Goal: Task Accomplishment & Management: Complete application form

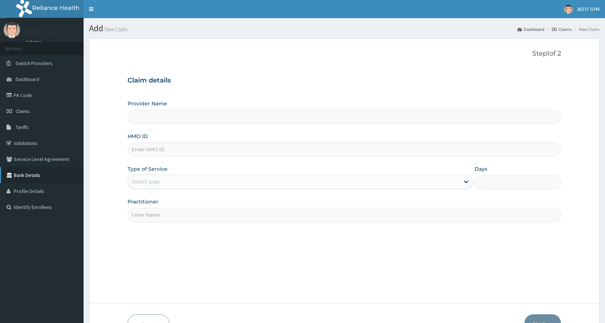
type input "f"
type input "BEFIT HEALTH AND FITNESS CENTRE"
type input "1"
type input "FAT/10051/A"
click at [172, 217] on input "Practitioner" at bounding box center [344, 215] width 433 height 14
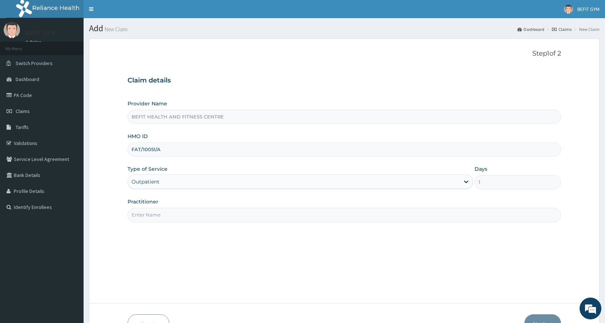
type input "B"
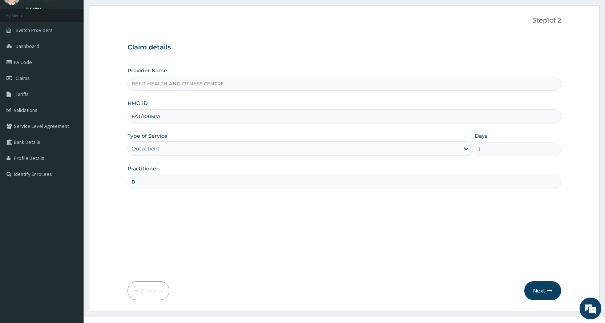
scroll to position [45, 0]
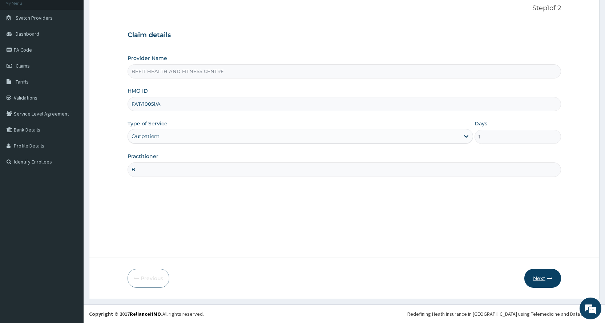
click at [541, 286] on button "Next" at bounding box center [542, 278] width 37 height 19
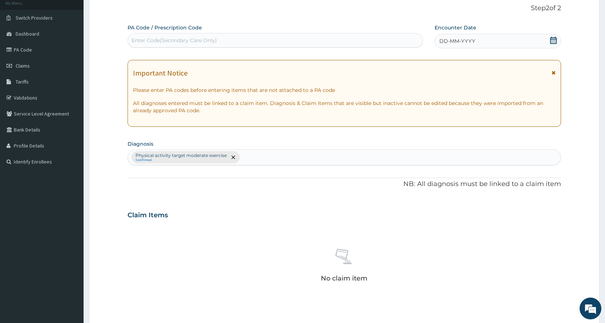
click at [202, 36] on div "Enter Code(Secondary Care Only)" at bounding box center [275, 41] width 294 height 12
type input "PA/C1AC1E"
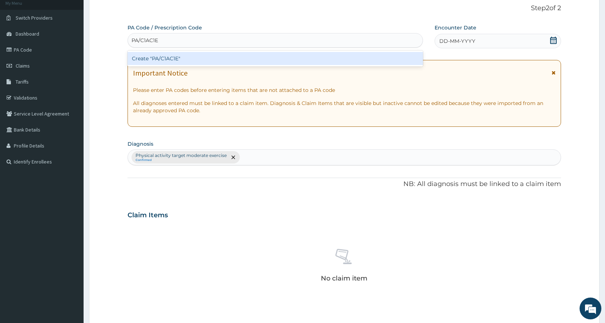
click at [185, 62] on div "Create "PA/C1AC1E"" at bounding box center [275, 58] width 295 height 13
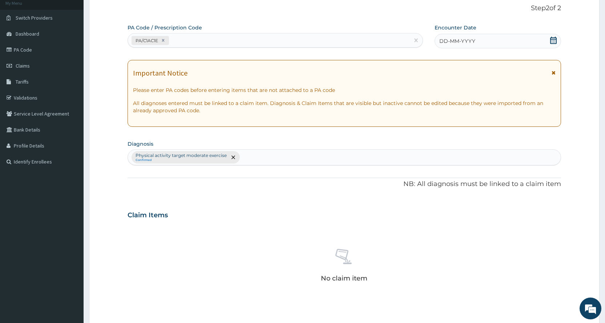
click at [553, 40] on icon at bounding box center [553, 40] width 7 height 7
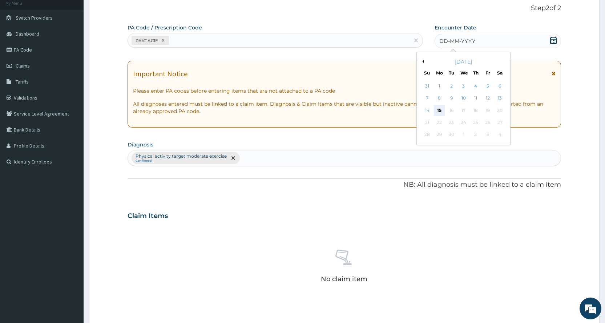
click at [438, 113] on div "15" at bounding box center [439, 110] width 11 height 11
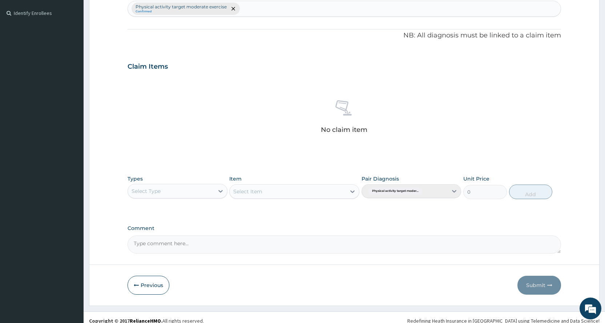
scroll to position [201, 0]
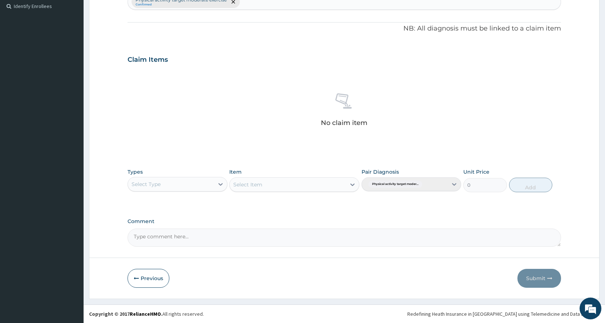
drag, startPoint x: 151, startPoint y: 186, endPoint x: 151, endPoint y: 191, distance: 5.5
click at [151, 186] on div "Select Type" at bounding box center [146, 184] width 29 height 7
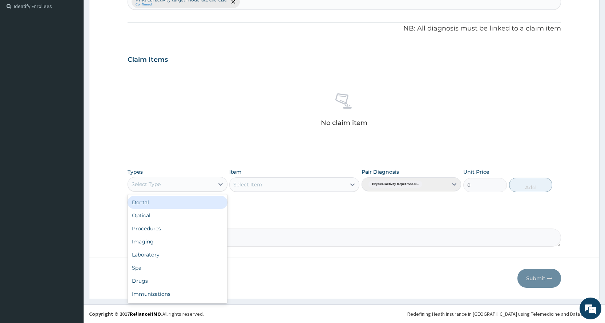
scroll to position [25, 0]
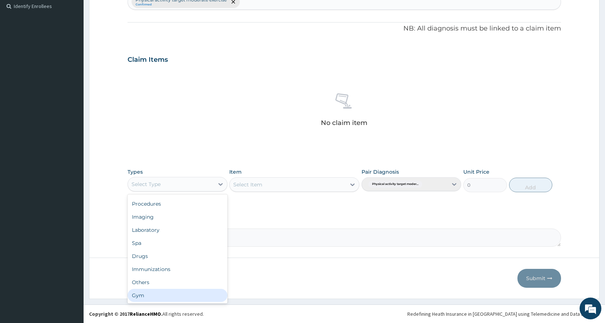
click at [147, 295] on div "Gym" at bounding box center [178, 295] width 100 height 13
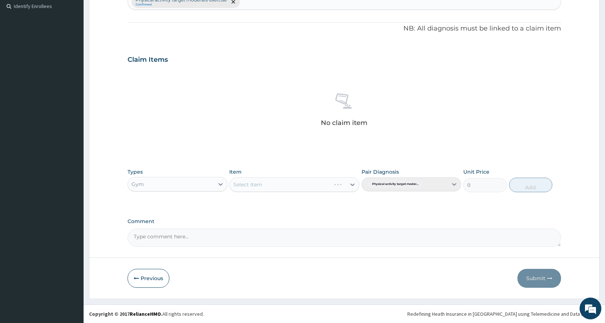
click at [287, 182] on div "Select Item" at bounding box center [294, 184] width 130 height 15
click at [287, 182] on div "Select Item" at bounding box center [288, 185] width 116 height 12
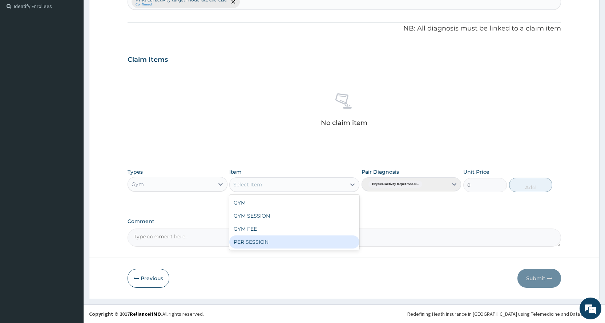
click at [286, 238] on div "PER SESSION" at bounding box center [294, 241] width 130 height 13
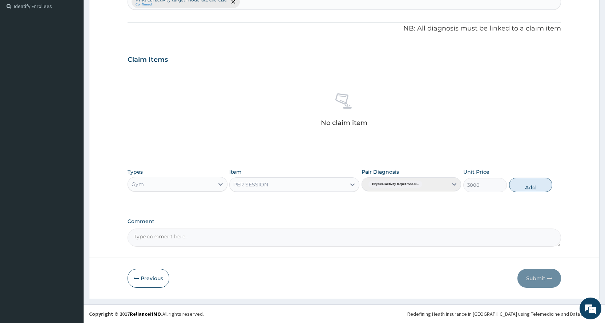
click at [525, 186] on button "Add" at bounding box center [530, 185] width 43 height 15
type input "0"
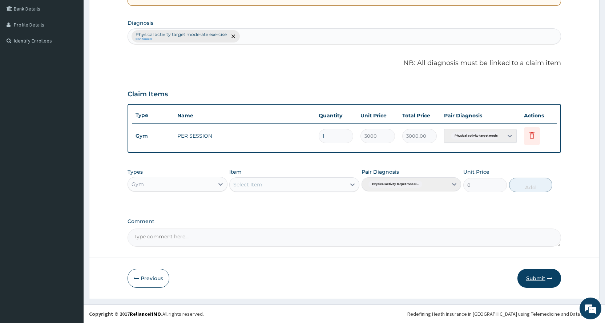
scroll to position [166, 0]
click at [538, 283] on button "Submit" at bounding box center [539, 278] width 44 height 19
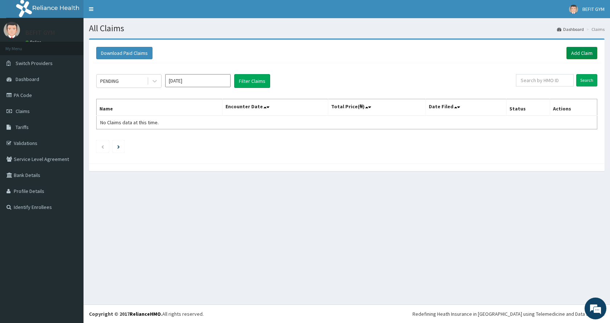
click at [577, 56] on link "Add Claim" at bounding box center [582, 53] width 31 height 12
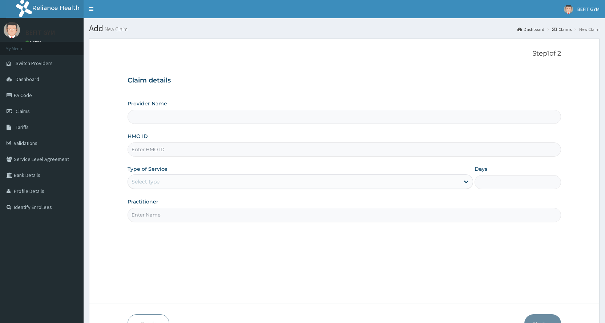
click at [170, 145] on input "HMO ID" at bounding box center [344, 149] width 433 height 14
type input "BEFIT HEALTH AND FITNESS CENTRE"
type input "1"
type input "MON/10061/a"
click at [192, 220] on input "Practitioner" at bounding box center [344, 215] width 433 height 14
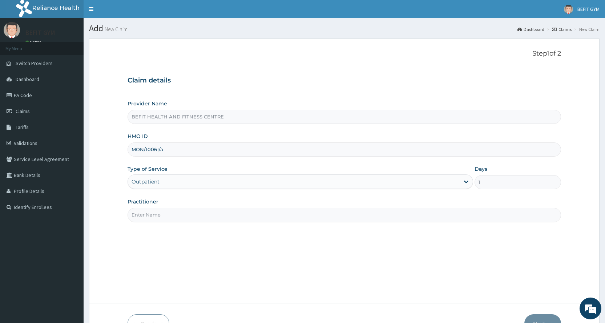
type input "B"
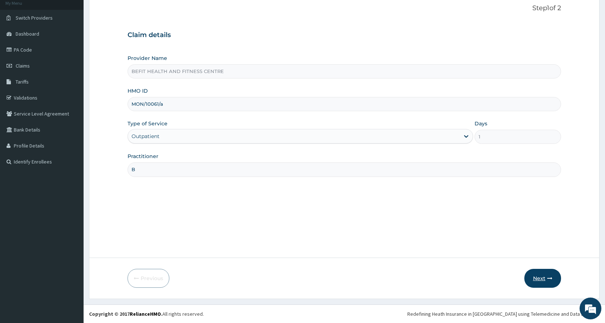
click at [540, 276] on button "Next" at bounding box center [542, 278] width 37 height 19
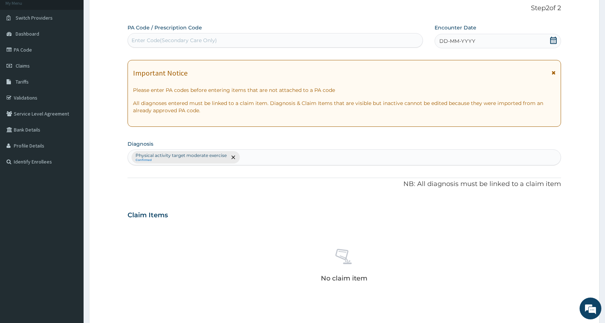
click at [138, 39] on div "Enter Code(Secondary Care Only)" at bounding box center [174, 40] width 85 height 7
type input "PA/0EAD5F"
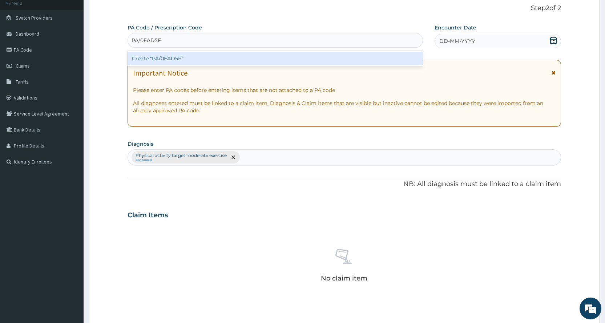
click at [230, 54] on div "Create "PA/0EAD5F"" at bounding box center [275, 58] width 295 height 13
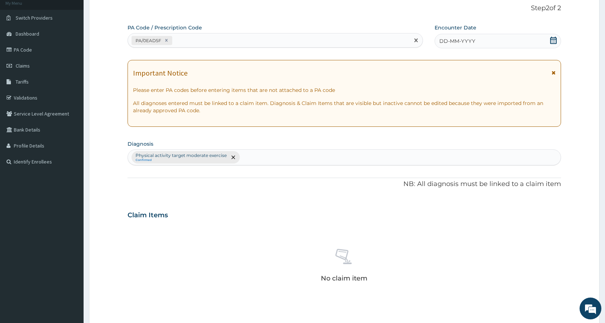
click at [482, 41] on div "DD-MM-YYYY" at bounding box center [497, 41] width 126 height 15
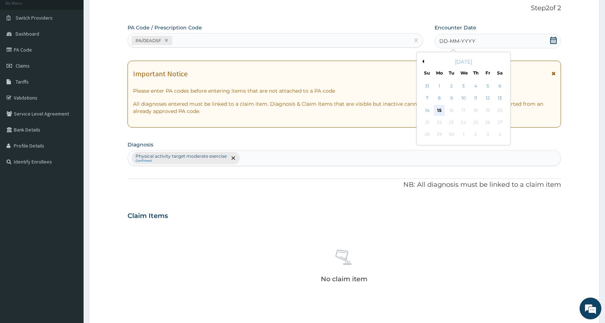
click at [439, 107] on div "15" at bounding box center [439, 110] width 11 height 11
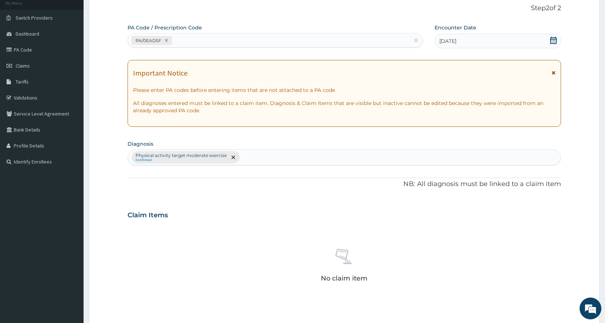
scroll to position [201, 0]
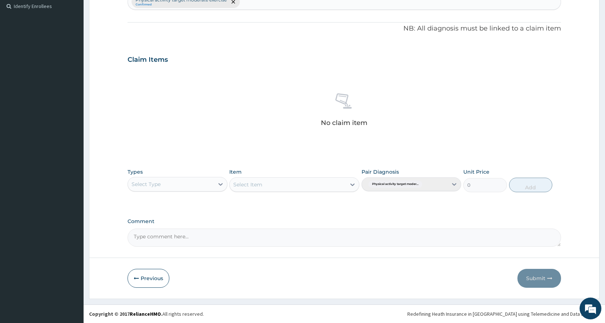
click at [197, 186] on div "Select Type" at bounding box center [171, 184] width 86 height 12
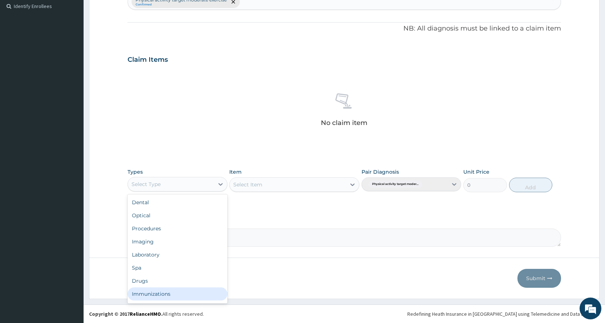
scroll to position [25, 0]
click at [148, 291] on div "Gym" at bounding box center [178, 295] width 100 height 13
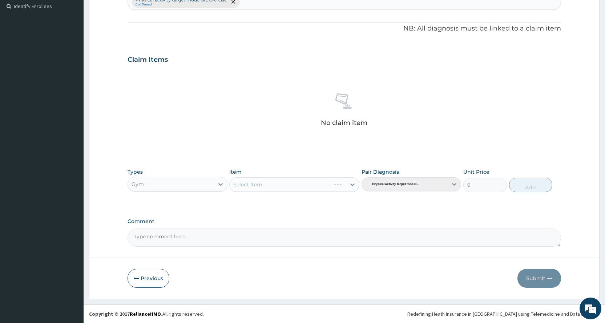
click at [293, 179] on div "Select Item" at bounding box center [294, 184] width 130 height 15
click at [302, 181] on div "Select Item" at bounding box center [294, 184] width 130 height 15
click at [295, 181] on div "Select Item" at bounding box center [294, 184] width 130 height 15
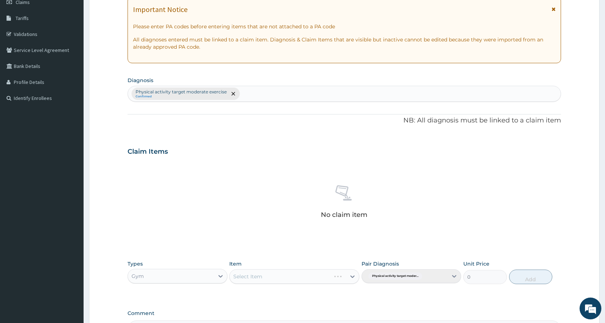
scroll to position [182, 0]
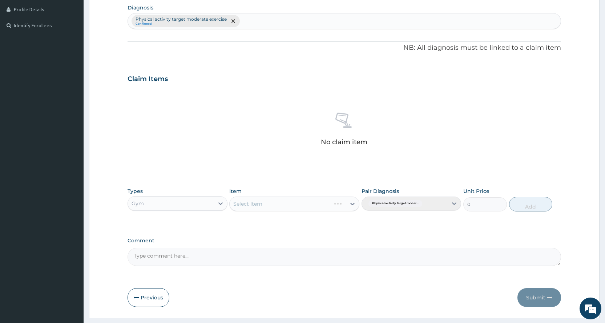
click at [162, 294] on button "Previous" at bounding box center [149, 297] width 42 height 19
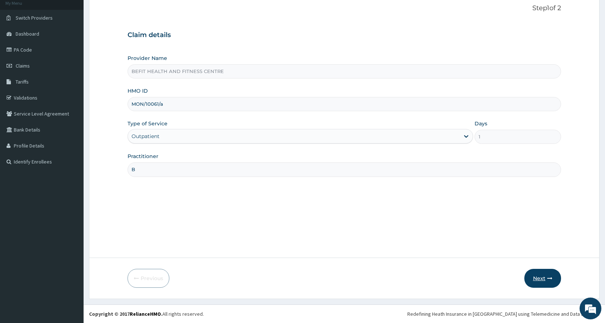
click at [542, 274] on button "Next" at bounding box center [542, 278] width 37 height 19
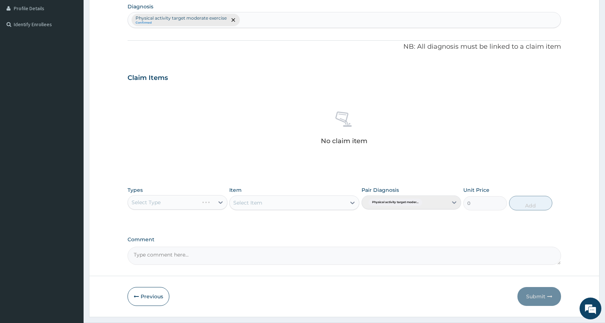
scroll to position [201, 0]
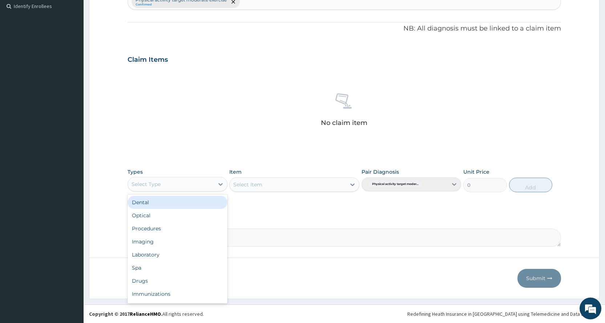
click at [189, 189] on div "Select Type" at bounding box center [171, 184] width 86 height 12
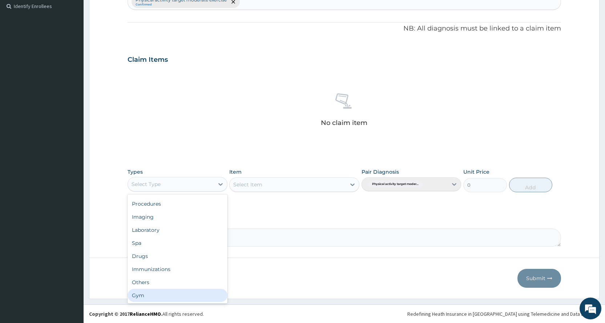
click at [177, 289] on div "Gym" at bounding box center [178, 295] width 100 height 13
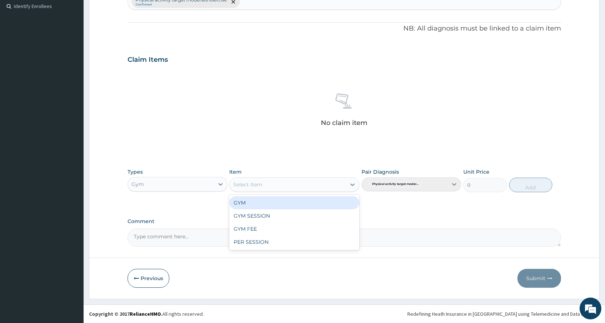
click at [291, 188] on div "Select Item" at bounding box center [288, 185] width 116 height 12
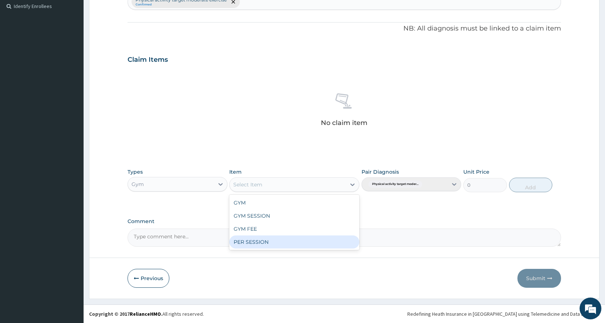
click at [292, 238] on div "PER SESSION" at bounding box center [294, 241] width 130 height 13
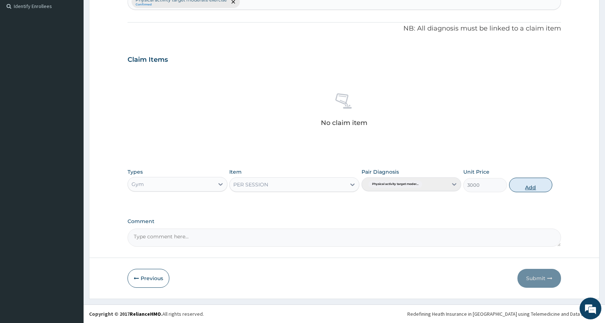
click at [531, 185] on button "Add" at bounding box center [530, 185] width 43 height 15
type input "0"
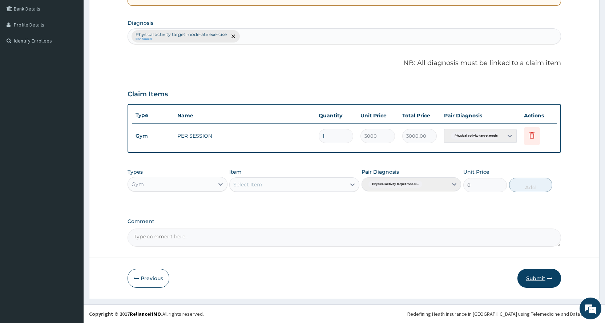
scroll to position [166, 0]
click at [535, 278] on button "Submit" at bounding box center [539, 278] width 44 height 19
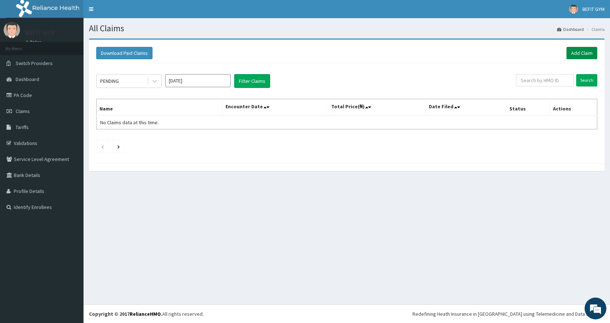
click at [580, 50] on link "Add Claim" at bounding box center [582, 53] width 31 height 12
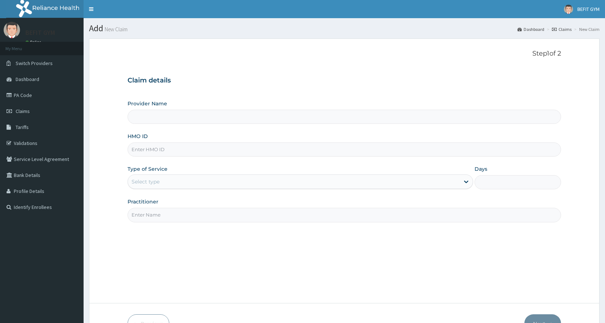
type input "BEFIT HEALTH AND FITNESS CENTRE"
type input "1"
drag, startPoint x: 280, startPoint y: 151, endPoint x: 276, endPoint y: 146, distance: 6.2
click at [280, 151] on input "HMO ID" at bounding box center [344, 149] width 433 height 14
type input "BIG/10031/A"
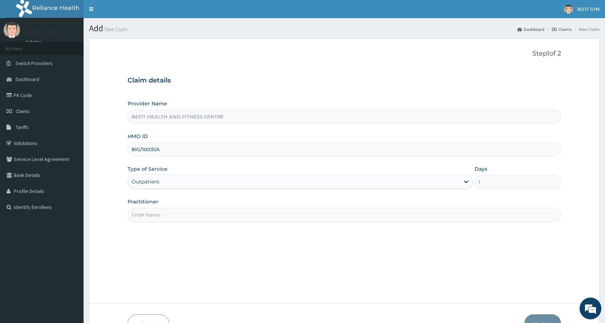
click at [175, 217] on input "Practitioner" at bounding box center [344, 215] width 433 height 14
type input "B"
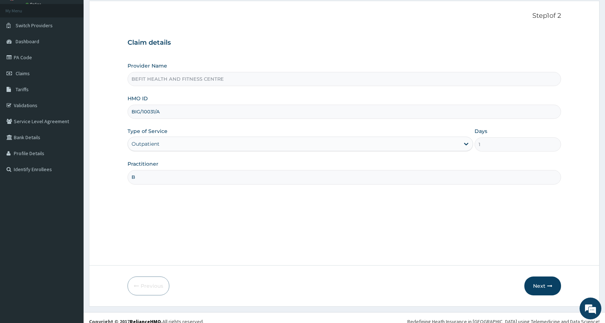
scroll to position [45, 0]
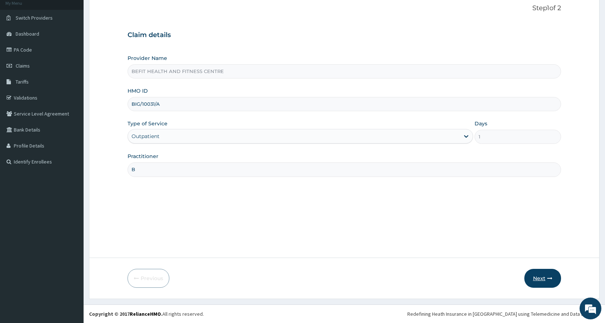
click at [551, 277] on icon "button" at bounding box center [549, 278] width 5 height 5
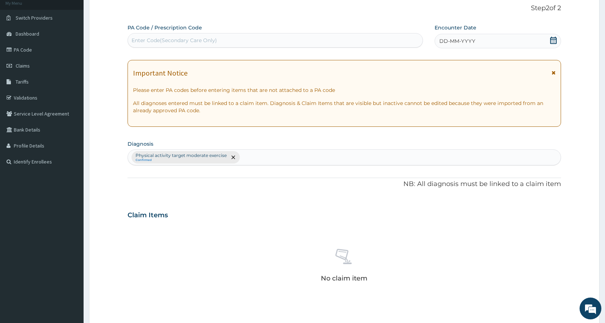
click at [191, 42] on div "Enter Code(Secondary Care Only)" at bounding box center [174, 40] width 85 height 7
type input "PA/3ACB5F"
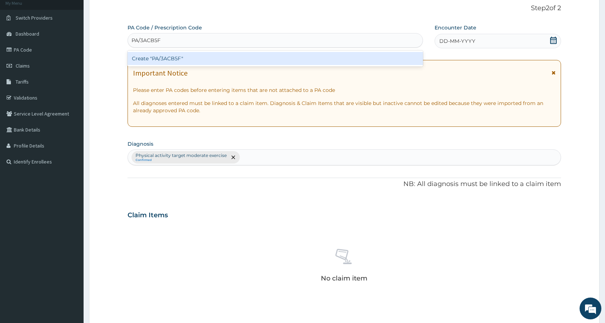
click at [279, 61] on div "Create "PA/3ACB5F"" at bounding box center [275, 58] width 295 height 13
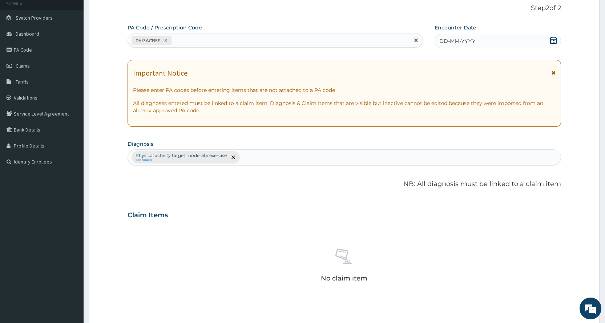
click at [496, 40] on div "DD-MM-YYYY" at bounding box center [497, 41] width 126 height 15
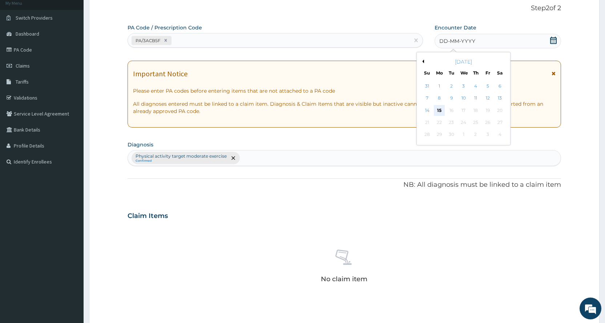
click at [436, 110] on div "15" at bounding box center [439, 110] width 11 height 11
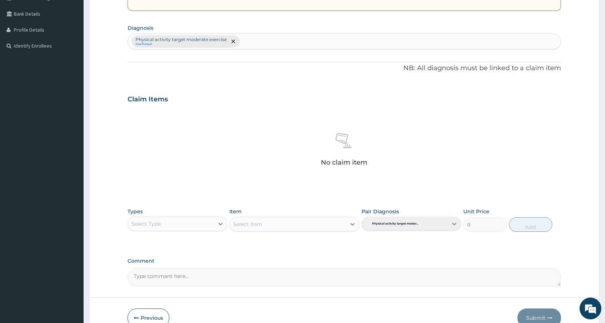
scroll to position [191, 0]
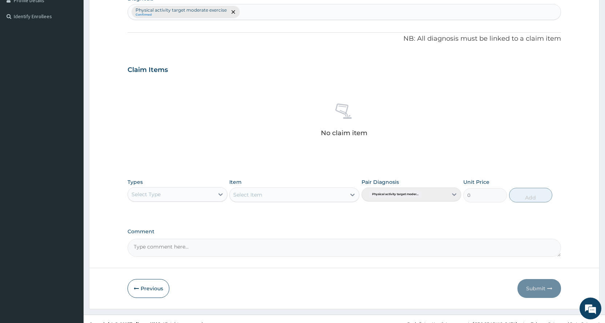
click at [147, 199] on div "Select Type" at bounding box center [171, 195] width 86 height 12
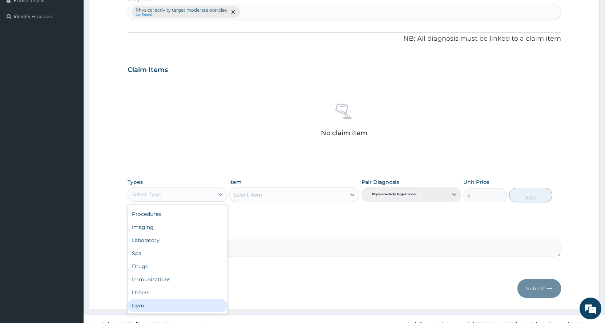
click at [159, 307] on div "Gym" at bounding box center [178, 305] width 100 height 13
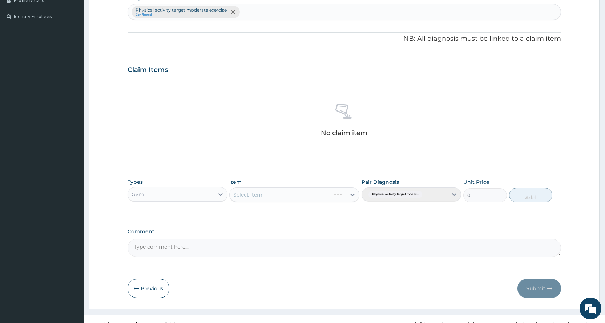
click at [296, 195] on div "Select Item" at bounding box center [294, 194] width 130 height 15
drag, startPoint x: 325, startPoint y: 189, endPoint x: 325, endPoint y: 197, distance: 8.4
click at [325, 191] on div "Select Item" at bounding box center [294, 194] width 130 height 15
click at [325, 197] on div "Select Item" at bounding box center [294, 194] width 130 height 15
click at [315, 195] on div "Select Item" at bounding box center [288, 195] width 116 height 12
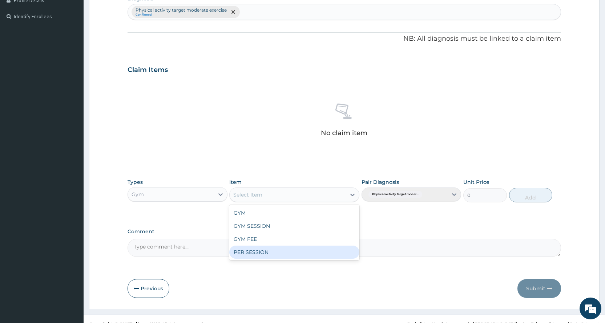
click at [298, 251] on div "PER SESSION" at bounding box center [294, 252] width 130 height 13
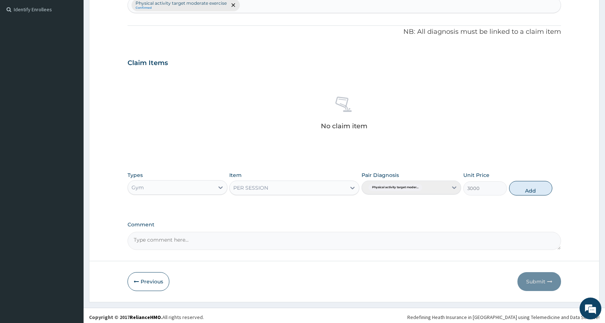
scroll to position [201, 0]
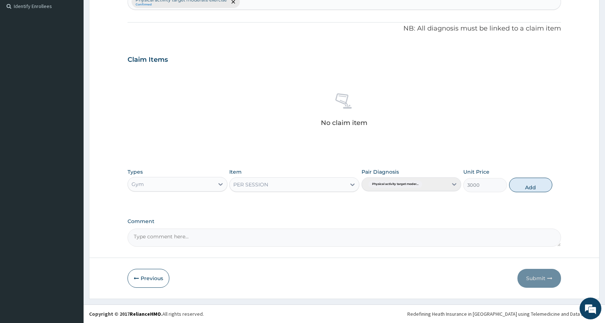
drag, startPoint x: 537, startPoint y: 190, endPoint x: 531, endPoint y: 207, distance: 18.7
click at [536, 189] on button "Add" at bounding box center [530, 185] width 43 height 15
type input "0"
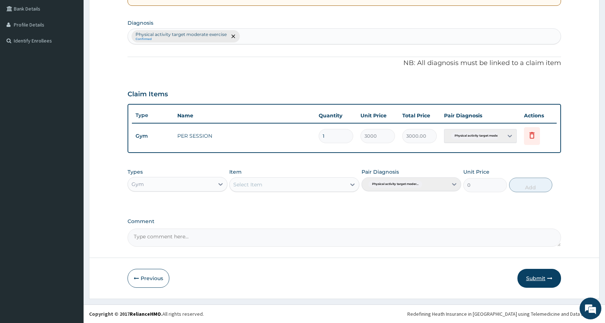
click at [525, 276] on button "Submit" at bounding box center [539, 278] width 44 height 19
click at [539, 275] on button "Submit" at bounding box center [539, 278] width 44 height 19
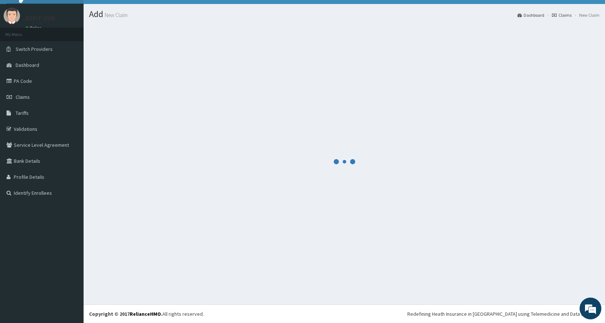
scroll to position [14, 0]
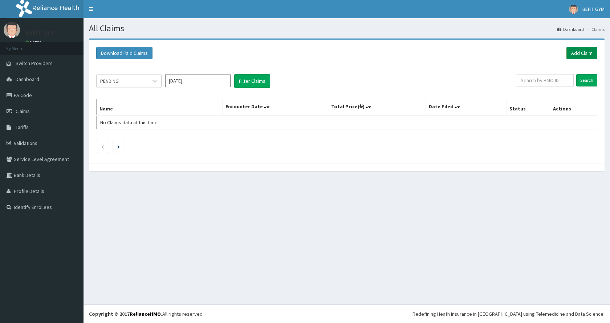
click at [579, 53] on link "Add Claim" at bounding box center [582, 53] width 31 height 12
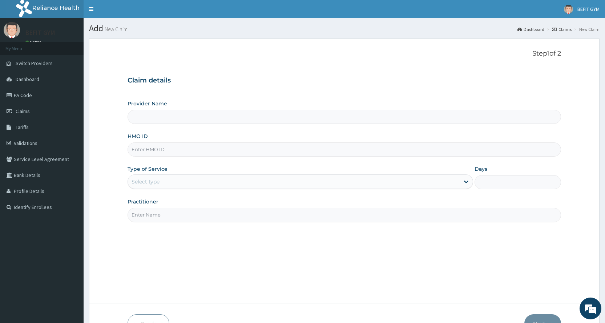
type input "BEFIT HEALTH AND FITNESS CENTRE"
type input "1"
click at [248, 153] on input "HMO ID" at bounding box center [344, 149] width 433 height 14
type input "RMD/10013/D"
click at [207, 206] on div "Practitioner" at bounding box center [344, 210] width 433 height 24
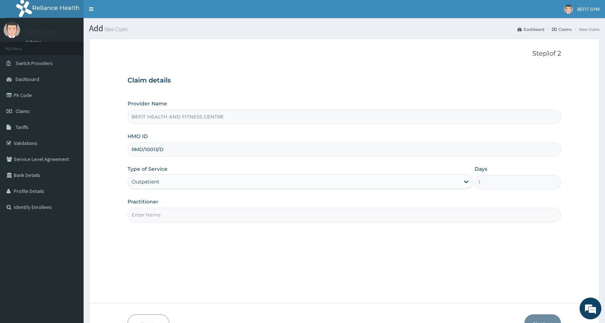
click at [357, 219] on input "Practitioner" at bounding box center [344, 215] width 433 height 14
type input "B"
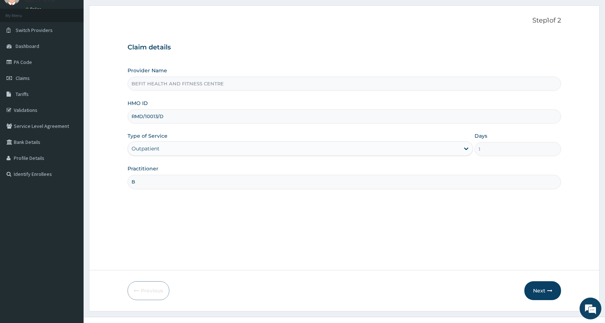
scroll to position [45, 0]
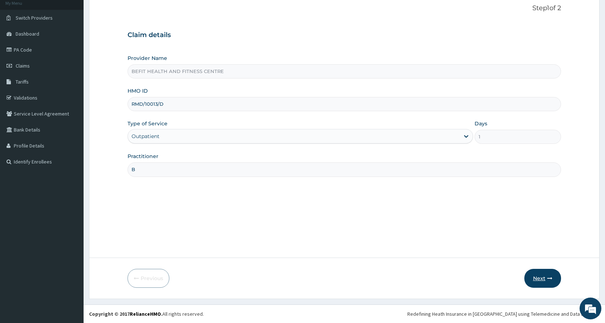
click at [546, 280] on button "Next" at bounding box center [542, 278] width 37 height 19
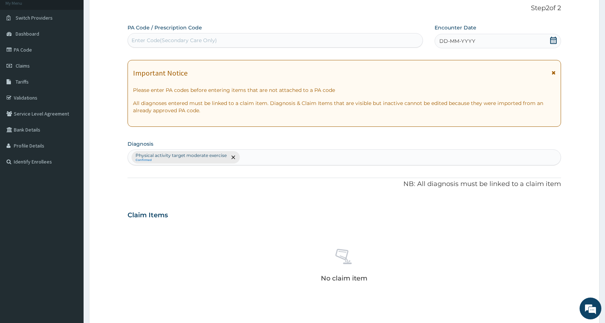
click at [320, 41] on div "Enter Code(Secondary Care Only)" at bounding box center [275, 41] width 294 height 12
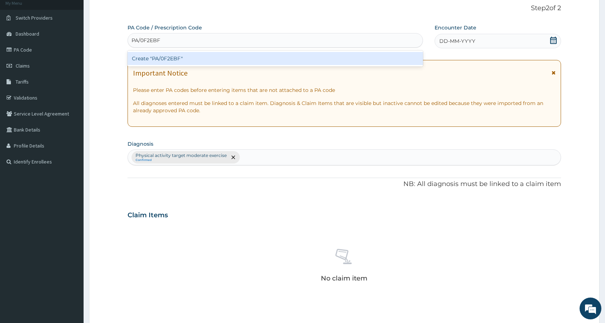
type input "PA/0F2EBF"
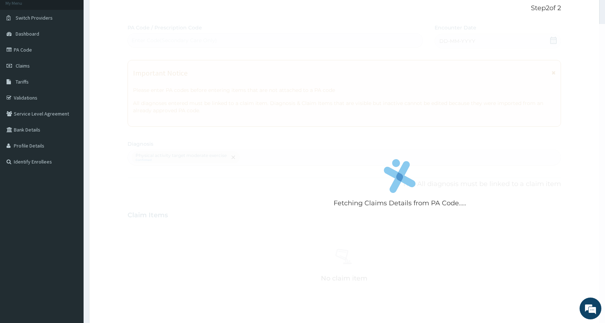
drag, startPoint x: 336, startPoint y: 69, endPoint x: 336, endPoint y: 61, distance: 7.3
click at [336, 61] on div "Fetching Claims Details from PA Code..... PA Code / Prescription Code Enter Cod…" at bounding box center [344, 213] width 433 height 378
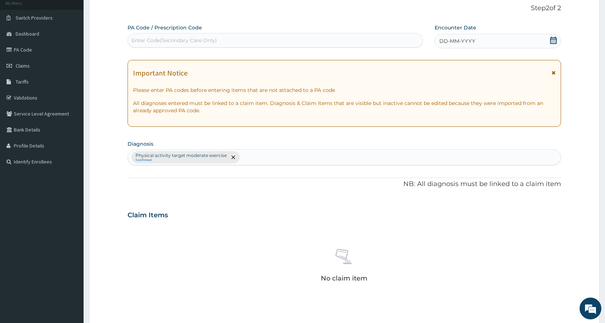
click at [360, 35] on div "Enter Code(Secondary Care Only)" at bounding box center [275, 41] width 294 height 12
type input "PA/0F2EBF"
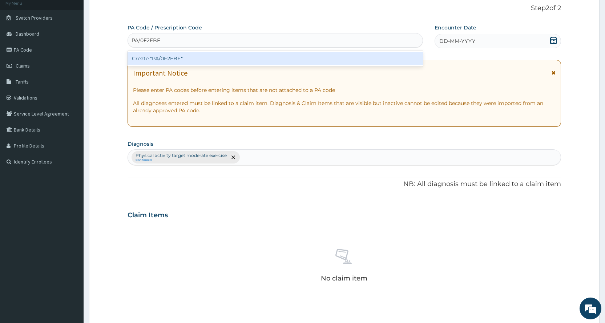
click at [375, 61] on div "Create "PA/0F2EBF"" at bounding box center [275, 58] width 295 height 13
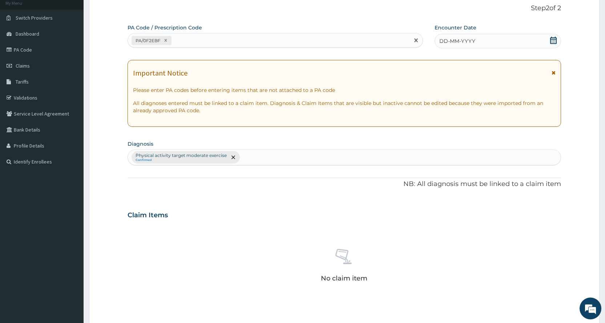
click at [563, 43] on form "Step 2 of 2 PA Code / Prescription Code option Create "PA/0F2EBF", selected. Se…" at bounding box center [344, 223] width 510 height 461
click at [547, 37] on div "DD-MM-YYYY" at bounding box center [497, 41] width 126 height 15
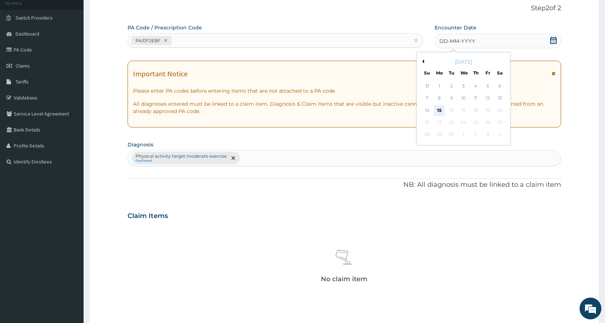
click at [434, 110] on div "15" at bounding box center [439, 110] width 11 height 11
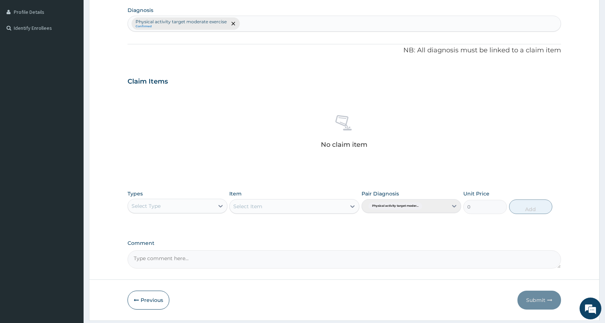
scroll to position [201, 0]
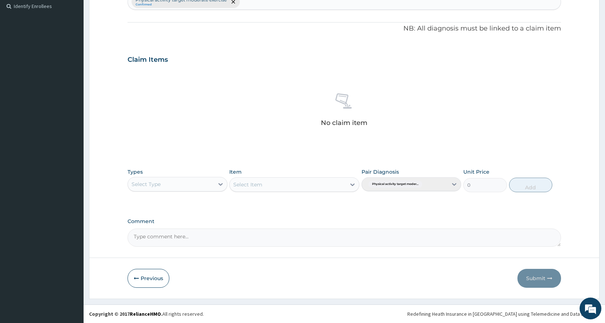
click at [341, 184] on div "Select Item" at bounding box center [294, 184] width 130 height 15
click at [277, 189] on div "Select Item" at bounding box center [294, 184] width 130 height 15
click at [275, 189] on div "Select Item" at bounding box center [294, 184] width 130 height 15
click at [272, 188] on div "Select Item" at bounding box center [294, 184] width 130 height 15
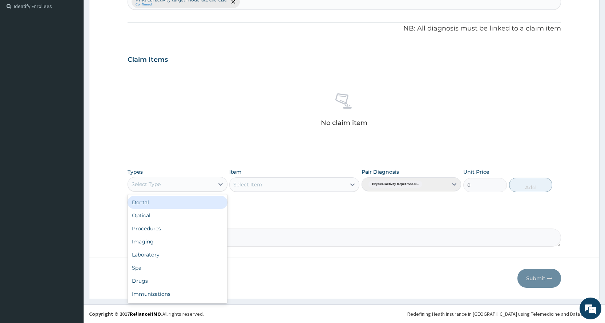
click at [166, 188] on div "Select Type" at bounding box center [171, 184] width 86 height 12
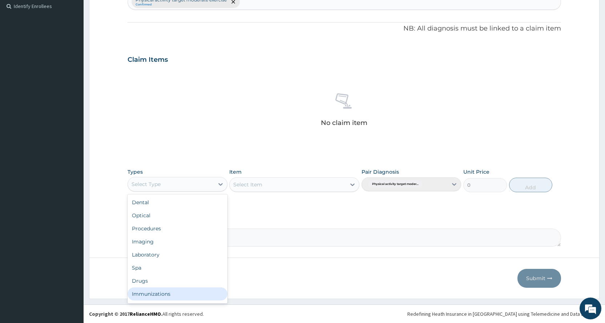
scroll to position [25, 0]
click at [166, 291] on div "Gym" at bounding box center [178, 295] width 100 height 13
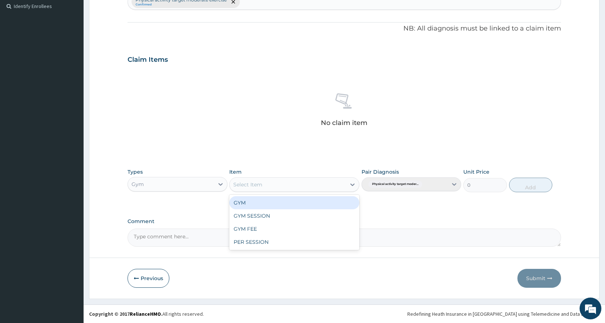
click at [321, 186] on div "Select Item" at bounding box center [288, 185] width 116 height 12
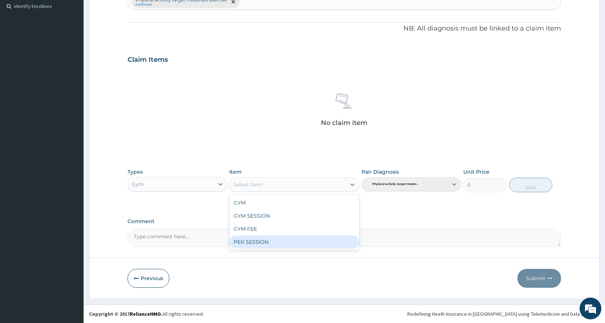
click at [312, 242] on div "PER SESSION" at bounding box center [294, 241] width 130 height 13
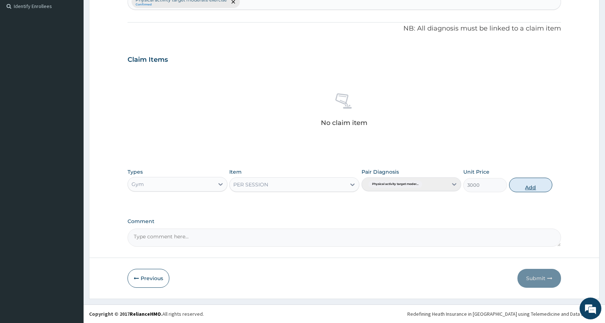
click at [528, 189] on button "Add" at bounding box center [530, 185] width 43 height 15
type input "0"
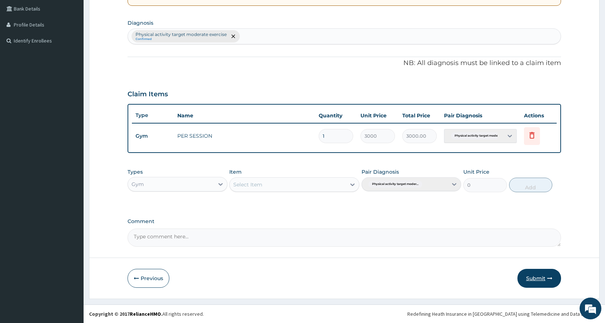
click at [539, 275] on button "Submit" at bounding box center [539, 278] width 44 height 19
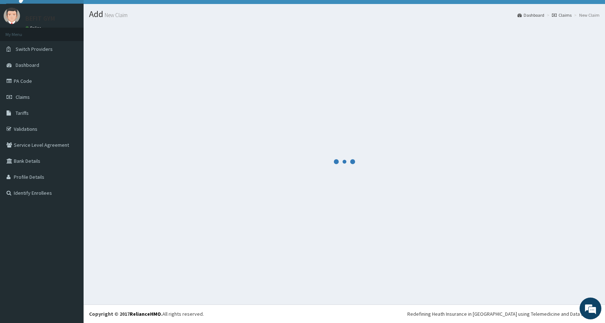
scroll to position [166, 0]
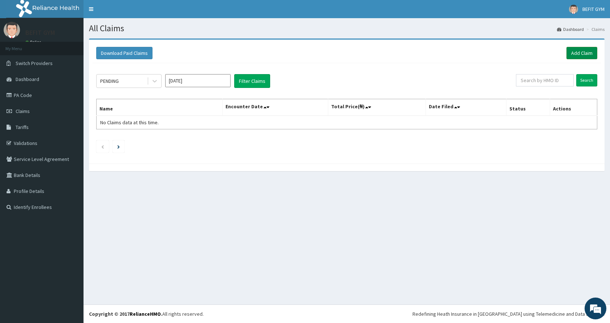
click at [586, 54] on link "Add Claim" at bounding box center [582, 53] width 31 height 12
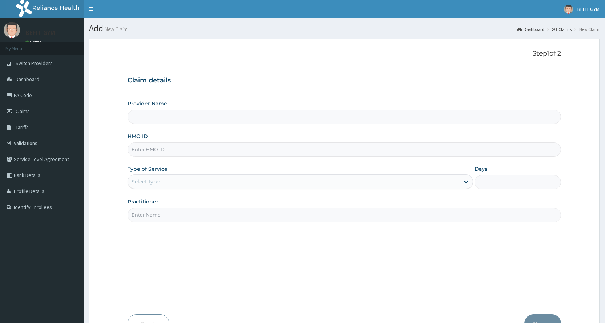
type input "BEFIT HEALTH AND FITNESS CENTRE"
type input "1"
click at [216, 148] on input "HMO ID" at bounding box center [344, 149] width 433 height 14
type input "RMD/10013/A"
click at [345, 225] on div "Step 1 of 2 Claim details Provider Name BEFIT HEALTH AND FITNESS CENTRE HMO ID …" at bounding box center [344, 171] width 433 height 242
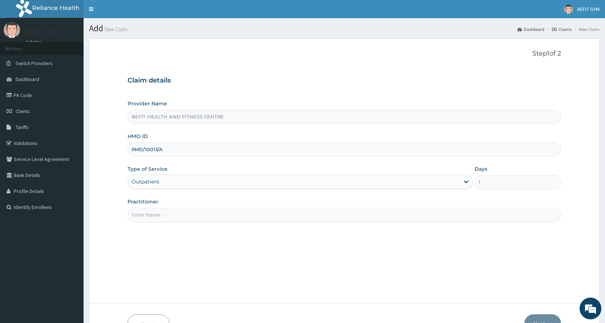
click at [273, 218] on input "Practitioner" at bounding box center [344, 215] width 433 height 14
type input "B"
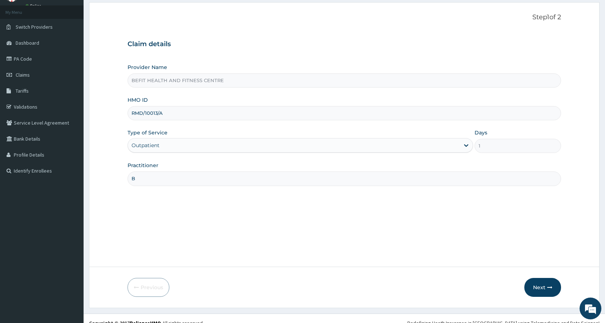
scroll to position [45, 0]
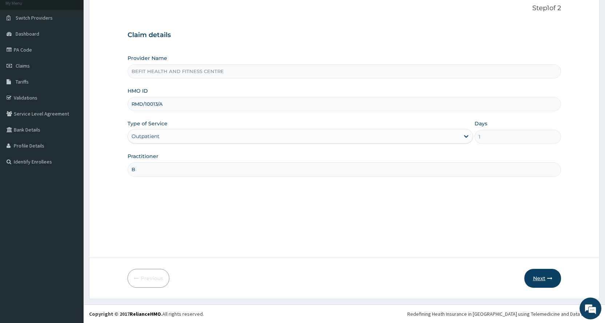
click at [541, 279] on button "Next" at bounding box center [542, 278] width 37 height 19
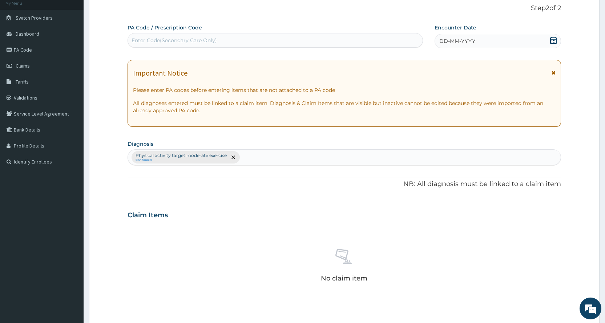
click at [135, 34] on div "Enter Code(Secondary Care Only)" at bounding box center [275, 40] width 295 height 15
type input "PA/FB1344"
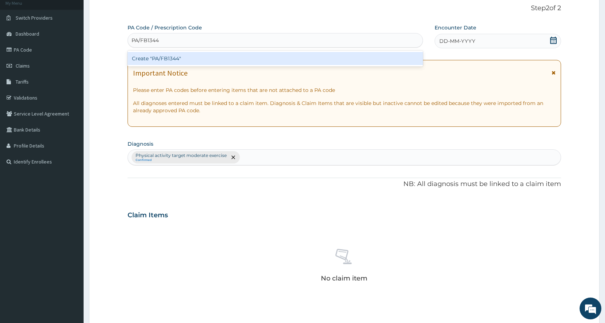
click at [189, 56] on div "Create "PA/FB1344"" at bounding box center [275, 58] width 295 height 13
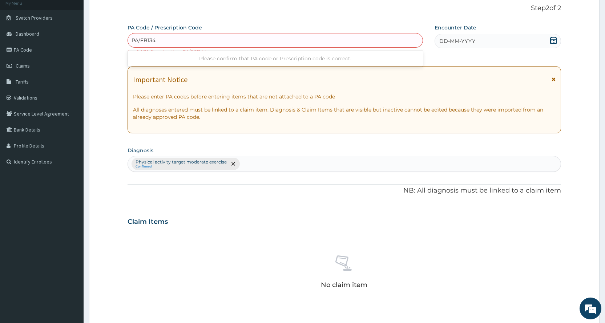
type input "PA/FB1344"
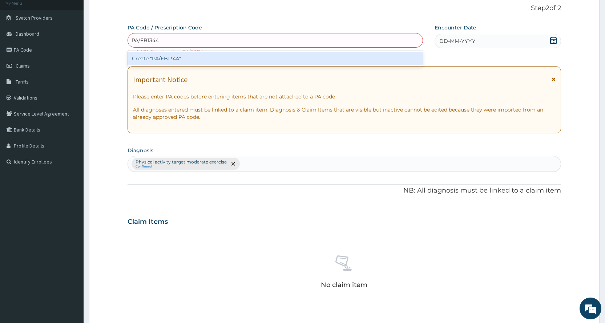
click at [190, 53] on div "Create "PA/FB1344"" at bounding box center [275, 58] width 295 height 13
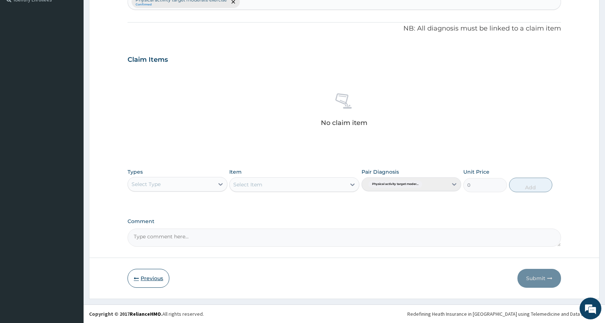
click at [152, 278] on button "Previous" at bounding box center [149, 278] width 42 height 19
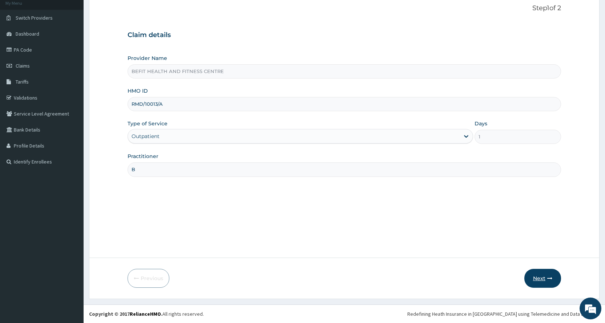
click at [538, 274] on button "Next" at bounding box center [542, 278] width 37 height 19
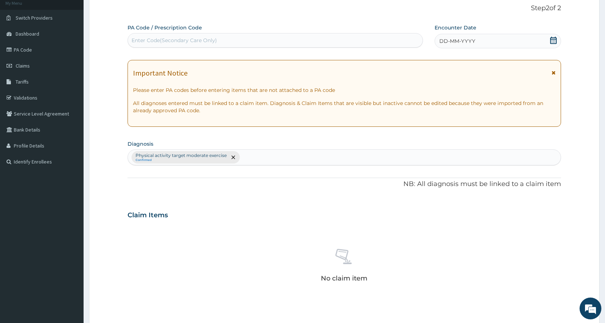
click at [401, 39] on div "Enter Code(Secondary Care Only)" at bounding box center [275, 41] width 294 height 12
type input "PA/FB1344"
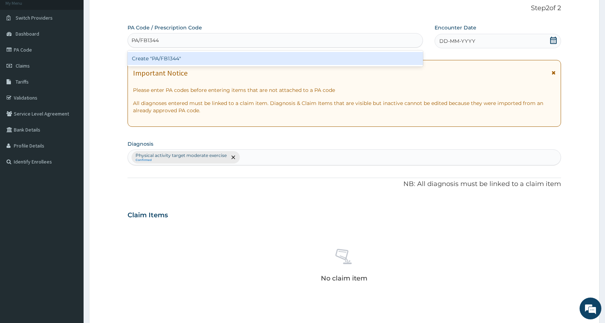
click at [375, 57] on div "Create "PA/FB1344"" at bounding box center [275, 58] width 295 height 13
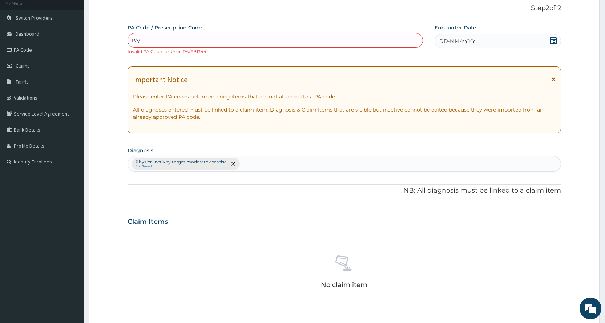
scroll to position [207, 0]
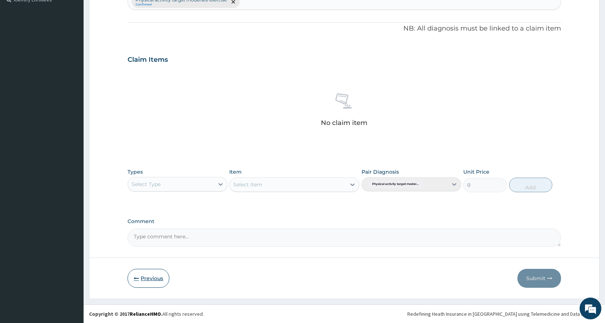
type input "PA/"
click at [140, 274] on button "Previous" at bounding box center [149, 278] width 42 height 19
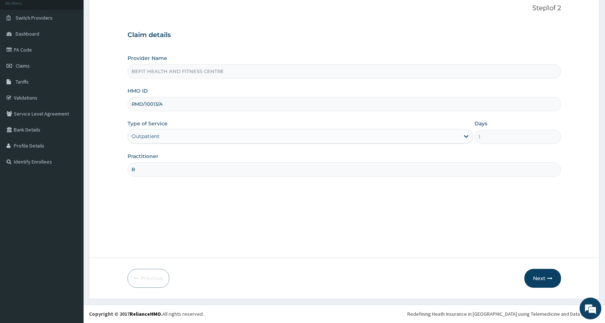
scroll to position [45, 0]
click at [183, 100] on input "RMD/10013/A" at bounding box center [344, 104] width 433 height 14
type input "RMD/10013/B"
click at [538, 279] on button "Next" at bounding box center [542, 278] width 37 height 19
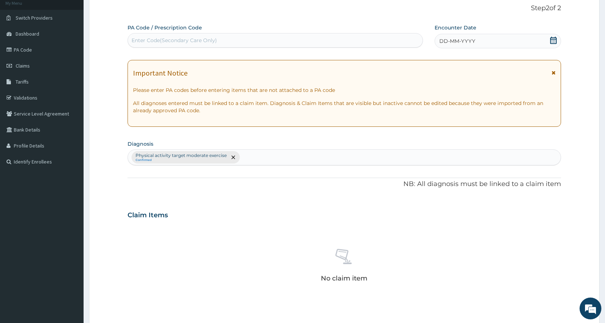
click at [179, 44] on div "Enter Code(Secondary Care Only)" at bounding box center [174, 40] width 85 height 7
type input "PA/FB1344"
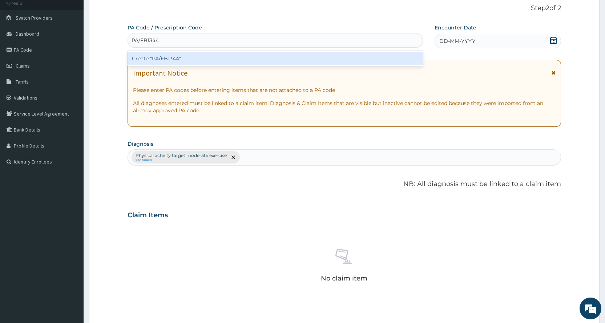
click at [199, 61] on div "Create "PA/FB1344"" at bounding box center [275, 58] width 295 height 13
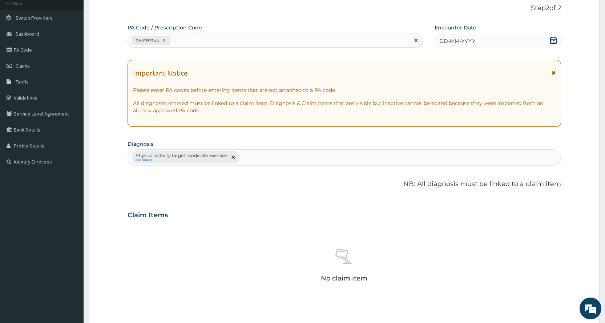
click at [489, 43] on div "DD-MM-YYYY" at bounding box center [497, 41] width 126 height 15
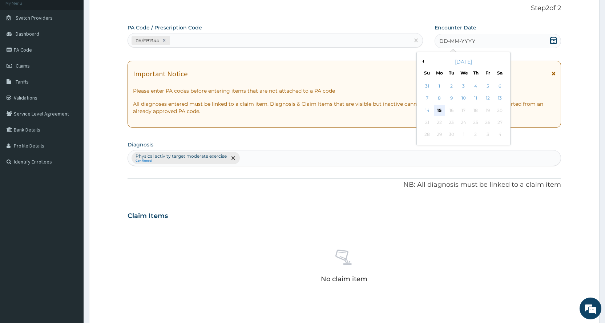
click at [440, 108] on div "15" at bounding box center [439, 110] width 11 height 11
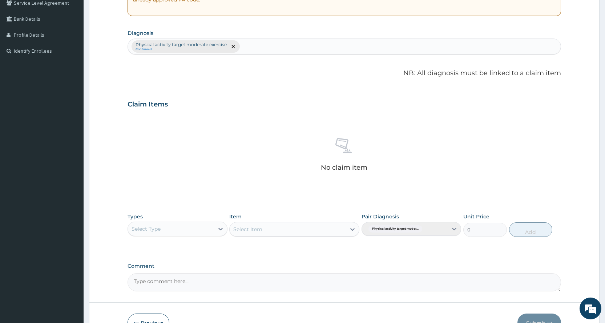
scroll to position [201, 0]
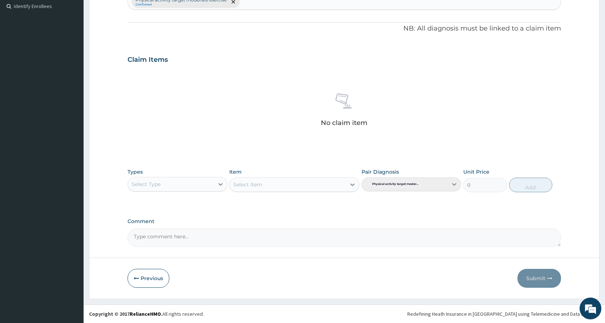
drag, startPoint x: 203, startPoint y: 176, endPoint x: 203, endPoint y: 180, distance: 4.4
click at [203, 175] on div "Types Select Type" at bounding box center [178, 180] width 100 height 24
click at [203, 184] on div "Select Type" at bounding box center [171, 184] width 86 height 12
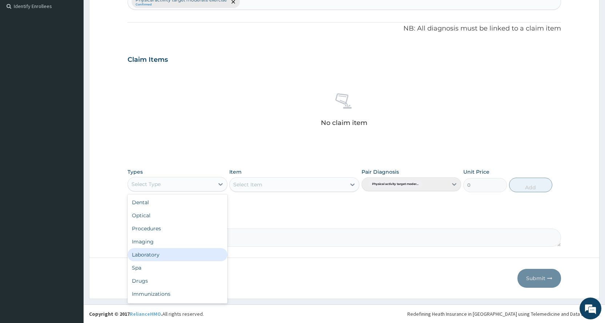
scroll to position [25, 0]
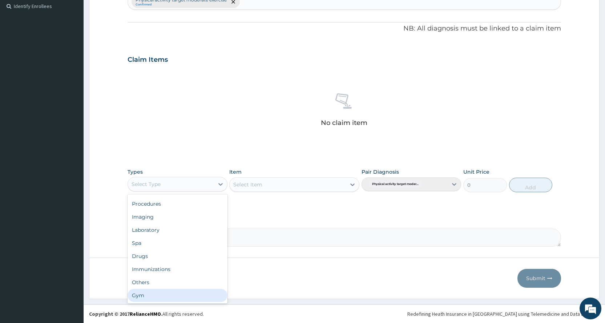
click at [150, 294] on div "Gym" at bounding box center [178, 295] width 100 height 13
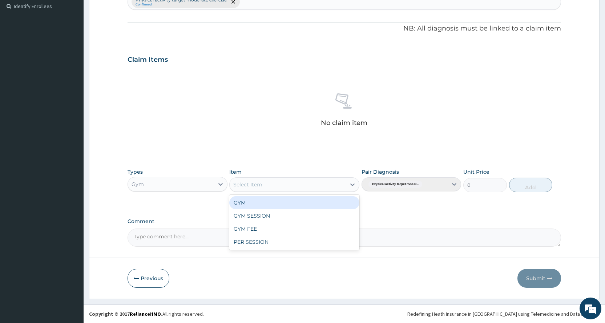
click at [303, 188] on div "Select Item" at bounding box center [288, 185] width 116 height 12
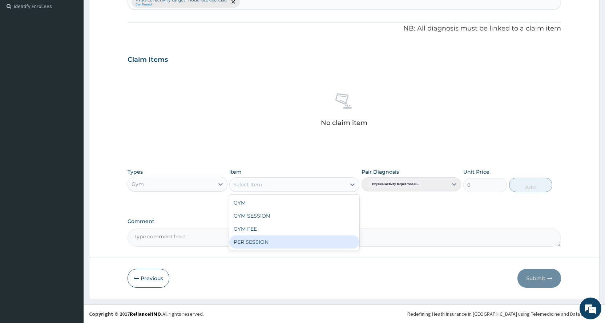
click at [296, 246] on div "PER SESSION" at bounding box center [294, 241] width 130 height 13
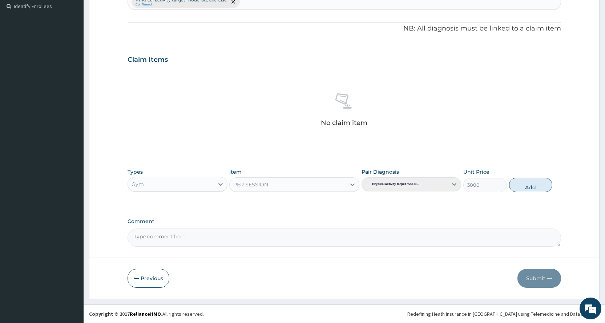
drag, startPoint x: 543, startPoint y: 184, endPoint x: 538, endPoint y: 207, distance: 23.8
click at [543, 186] on button "Add" at bounding box center [530, 185] width 43 height 15
type input "0"
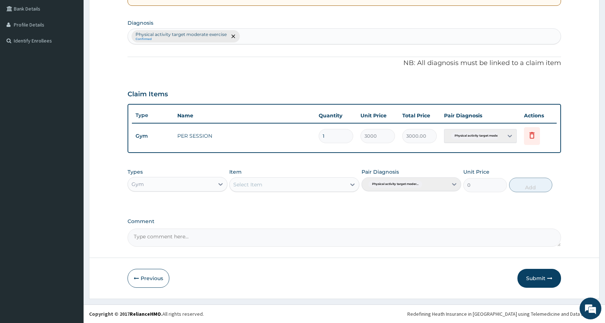
scroll to position [166, 0]
click at [523, 281] on button "Submit" at bounding box center [539, 278] width 44 height 19
